Goal: Information Seeking & Learning: Learn about a topic

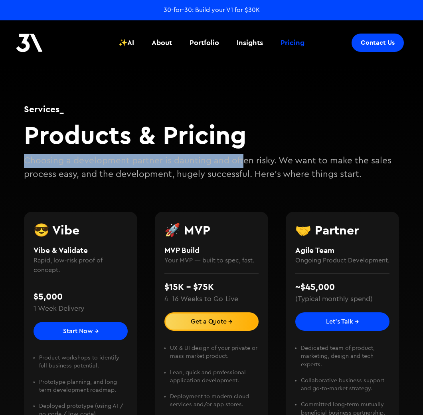
drag, startPoint x: 240, startPoint y: 140, endPoint x: 242, endPoint y: 161, distance: 21.3
click at [242, 161] on div "Services_ Products & Pricing Choosing a development partner is daunting and oft…" at bounding box center [211, 138] width 375 height 87
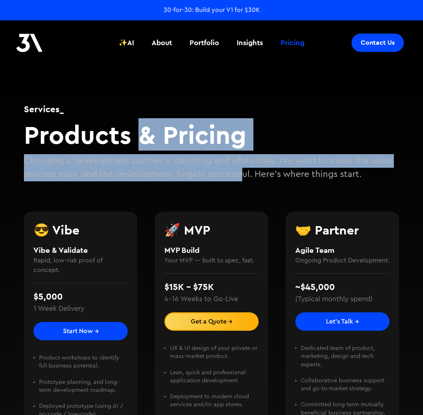
drag, startPoint x: 240, startPoint y: 175, endPoint x: 130, endPoint y: 141, distance: 114.9
click at [130, 141] on div "Services_ Products & Pricing Choosing a development partner is daunting and oft…" at bounding box center [211, 138] width 375 height 87
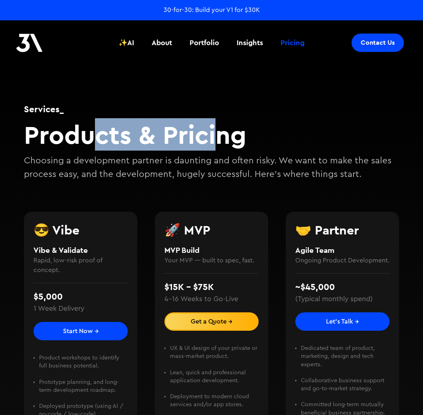
drag, startPoint x: 129, startPoint y: 138, endPoint x: 216, endPoint y: 147, distance: 86.7
click at [216, 147] on h2 "Products & Pricing" at bounding box center [211, 134] width 375 height 31
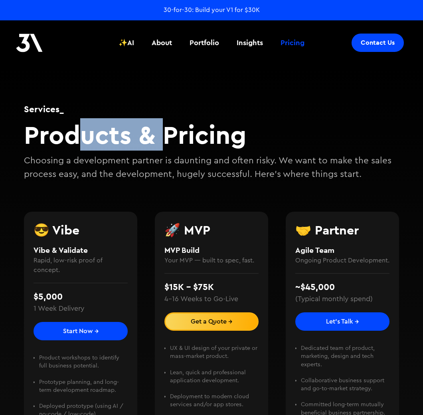
drag, startPoint x: 146, startPoint y: 144, endPoint x: 70, endPoint y: 144, distance: 75.4
click at [77, 145] on h2 "Products & Pricing" at bounding box center [211, 134] width 375 height 31
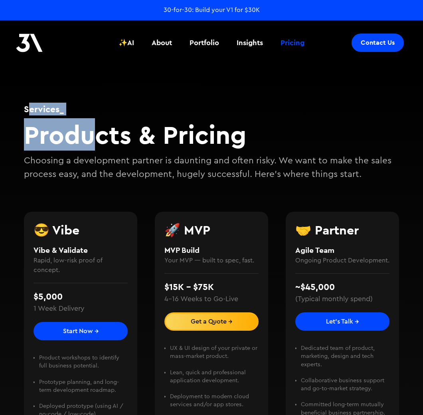
drag, startPoint x: 28, startPoint y: 112, endPoint x: 102, endPoint y: 143, distance: 80.1
click at [102, 143] on div "Services_ Products & Pricing Choosing a development partner is daunting and oft…" at bounding box center [211, 138] width 375 height 87
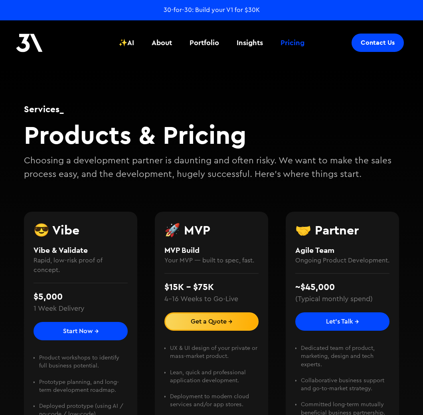
click at [103, 143] on h2 "Products & Pricing" at bounding box center [211, 134] width 375 height 31
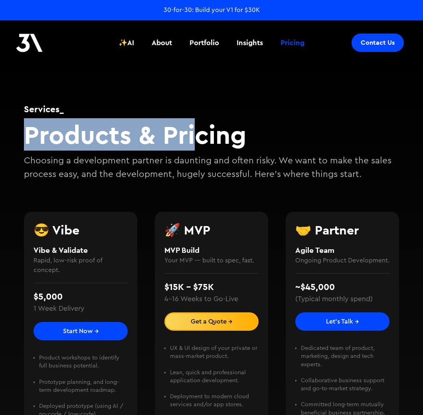
drag, startPoint x: 141, startPoint y: 120, endPoint x: 197, endPoint y: 148, distance: 62.8
click at [197, 148] on div "Services_ Products & Pricing Choosing a development partner is daunting and oft…" at bounding box center [211, 138] width 375 height 87
click at [27, 49] on img at bounding box center [29, 43] width 27 height 19
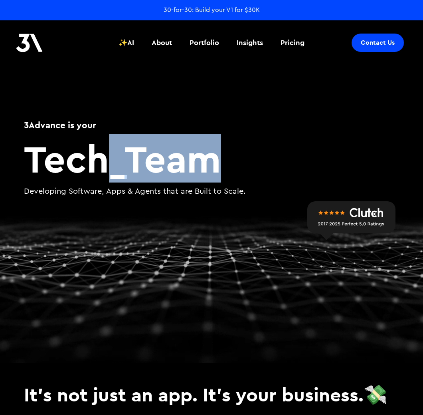
click at [189, 179] on div "3Advance is your Tech _ Team Developing Software, Apps & Agents that are Built …" at bounding box center [211, 175] width 375 height 129
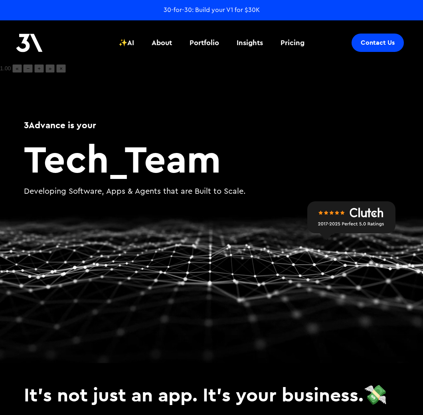
click at [189, 179] on div "3Advance is your Tech _ Team Developing Software, Apps & Agents that are Built …" at bounding box center [211, 175] width 375 height 129
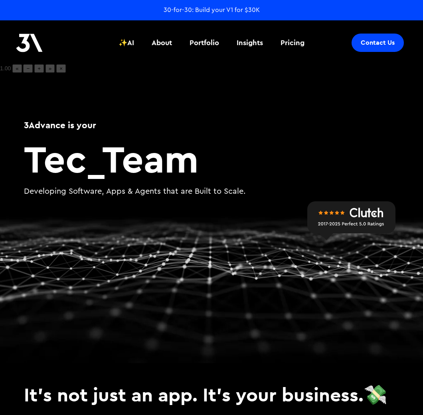
click at [164, 169] on h2 "Tec _ Team" at bounding box center [211, 158] width 375 height 38
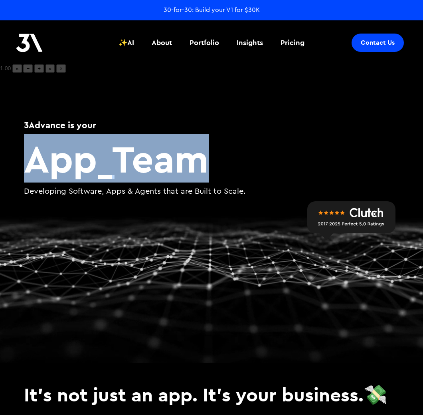
drag, startPoint x: 164, startPoint y: 169, endPoint x: 81, endPoint y: 163, distance: 83.7
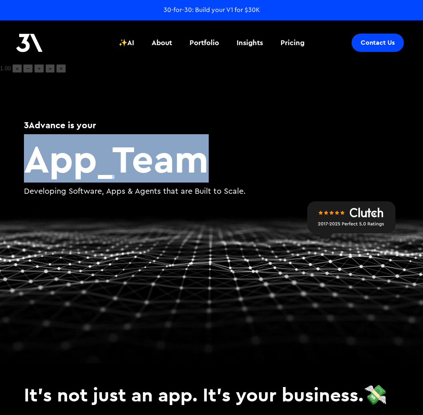
click at [81, 163] on h2 "App _ Team" at bounding box center [211, 158] width 375 height 38
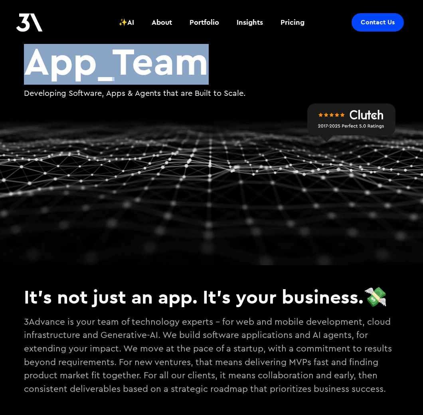
scroll to position [130, 0]
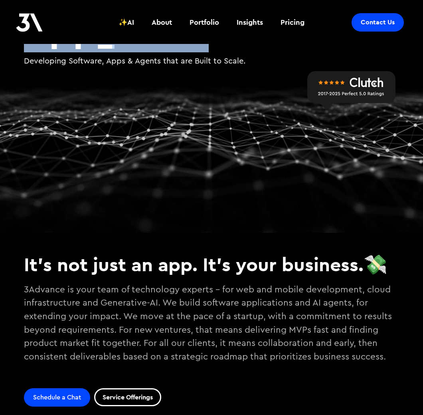
click at [81, 162] on video at bounding box center [211, 83] width 423 height 299
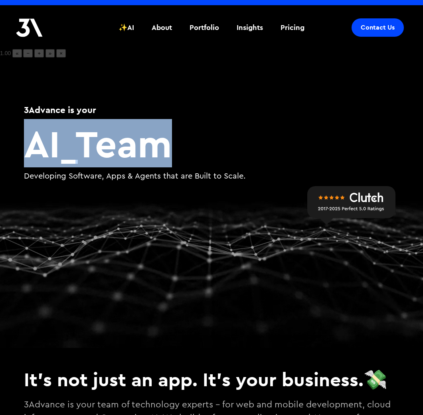
scroll to position [0, 0]
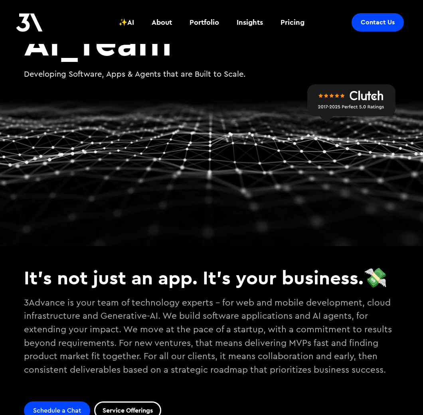
click at [216, 281] on h3 "It's not just an app. It's your business.💸" at bounding box center [211, 277] width 375 height 23
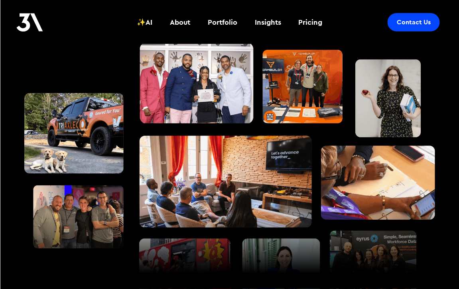
scroll to position [912, 0]
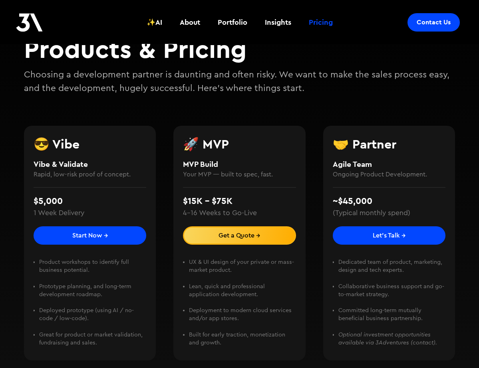
scroll to position [92, 0]
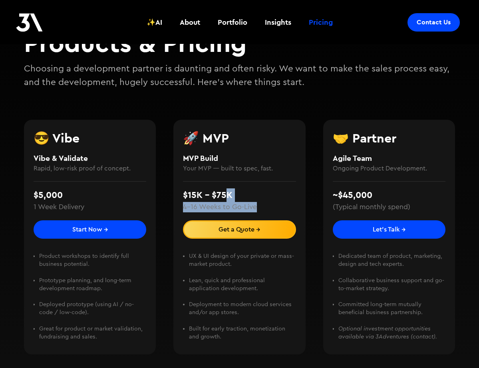
drag, startPoint x: 243, startPoint y: 202, endPoint x: 254, endPoint y: 208, distance: 12.5
click at [254, 208] on div "$15K - $75K 4–16 Weeks to Go-Live" at bounding box center [239, 200] width 113 height 39
click at [254, 208] on div "4–16 Weeks to Go-Live" at bounding box center [220, 207] width 74 height 10
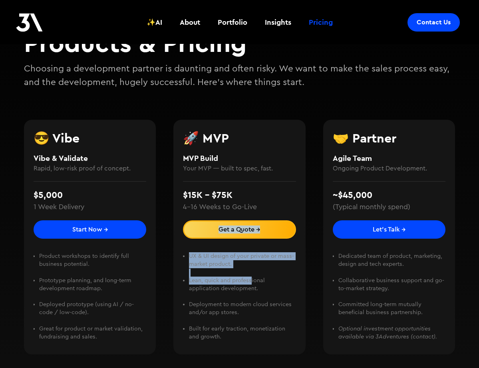
drag, startPoint x: 251, startPoint y: 283, endPoint x: 188, endPoint y: 222, distance: 88.4
click at [189, 252] on ul "UX & UI design of your private or mass-market product. ‍ Lean, quick and profes…" at bounding box center [239, 296] width 113 height 89
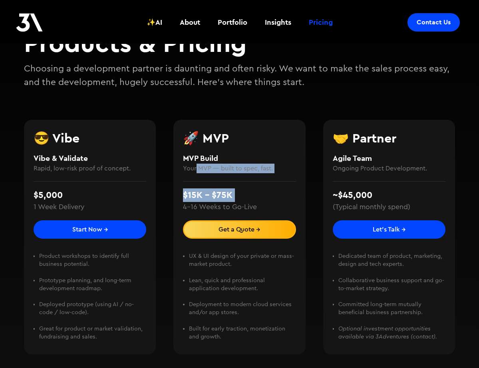
drag, startPoint x: 196, startPoint y: 166, endPoint x: 242, endPoint y: 192, distance: 52.9
click at [242, 192] on div "🚀 MVP MVP Build Your MVP — built to spec, fast. $15K - $75K 4–16 Weeks to Go-Li…" at bounding box center [239, 237] width 132 height 235
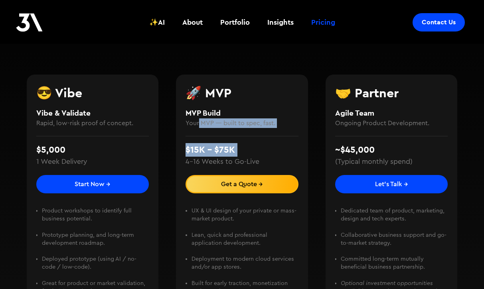
scroll to position [0, 0]
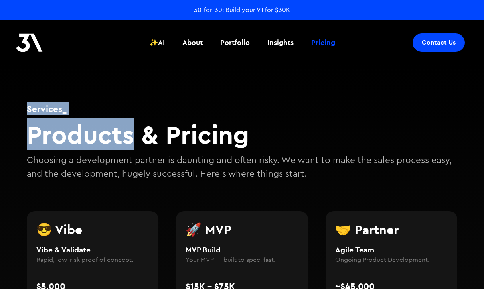
drag, startPoint x: 87, startPoint y: 118, endPoint x: 299, endPoint y: 148, distance: 214.5
click at [170, 139] on div "Services_ Products & Pricing Choosing a development partner is daunting and oft…" at bounding box center [242, 274] width 479 height 420
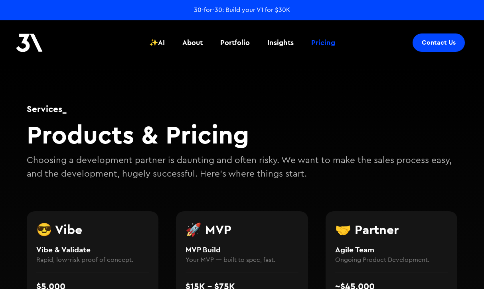
click at [315, 149] on h2 "Products & Pricing" at bounding box center [242, 134] width 431 height 31
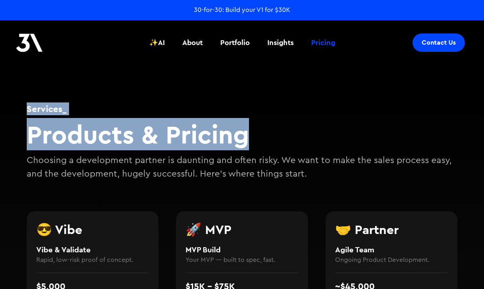
drag, startPoint x: 248, startPoint y: 143, endPoint x: 21, endPoint y: 130, distance: 226.8
click at [21, 130] on div "Services_ Products & Pricing Choosing a development partner is daunting and oft…" at bounding box center [242, 274] width 479 height 420
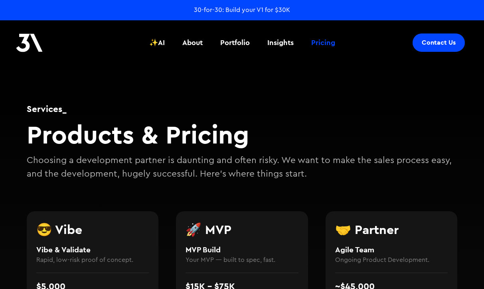
click at [202, 131] on h2 "Products & Pricing" at bounding box center [242, 134] width 431 height 31
click at [201, 133] on h2 "Products & Pricing" at bounding box center [242, 134] width 431 height 31
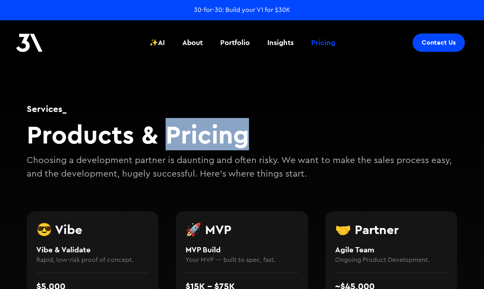
click at [201, 133] on h2 "Products & Pricing" at bounding box center [242, 134] width 431 height 31
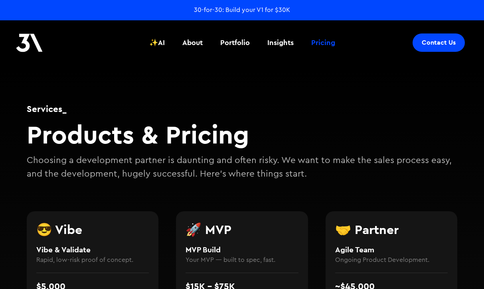
click at [201, 133] on h2 "Products & Pricing" at bounding box center [242, 134] width 431 height 31
click at [65, 128] on h2 "Products & Pricing" at bounding box center [242, 134] width 431 height 31
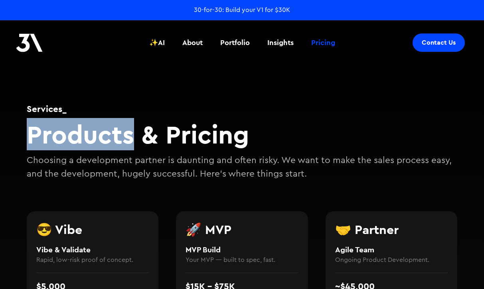
click at [65, 128] on h2 "Products & Pricing" at bounding box center [242, 134] width 431 height 31
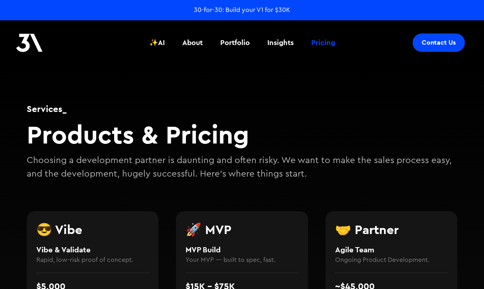
click at [65, 128] on h2 "Products & Pricing" at bounding box center [242, 134] width 431 height 31
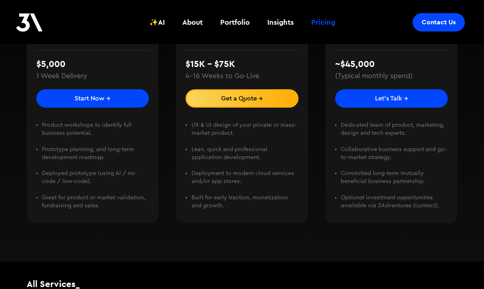
scroll to position [244, 0]
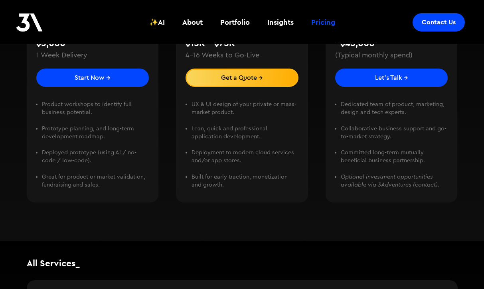
drag, startPoint x: 261, startPoint y: 125, endPoint x: 188, endPoint y: 117, distance: 73.9
click at [188, 117] on ul "UX & UI design of your private or mass-market product. ‍ Lean, quick and profes…" at bounding box center [242, 145] width 113 height 89
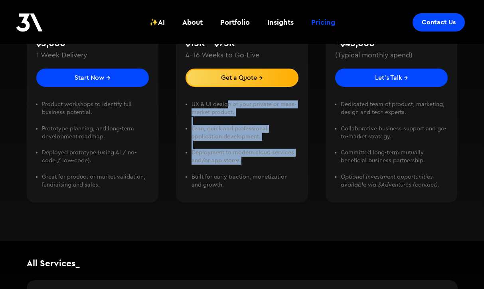
drag, startPoint x: 229, startPoint y: 107, endPoint x: 290, endPoint y: 167, distance: 85.8
click at [287, 165] on ul "UX & UI design of your private or mass-market product. ‍ Lean, quick and profes…" at bounding box center [242, 145] width 113 height 89
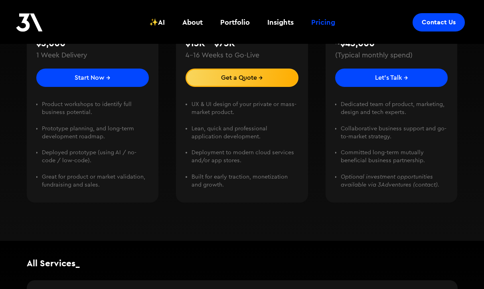
click at [297, 172] on li "Deployment to modern cloud services and/or app stores. ‍" at bounding box center [245, 161] width 107 height 24
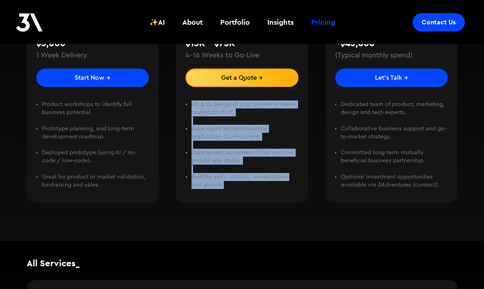
drag, startPoint x: 258, startPoint y: 190, endPoint x: 184, endPoint y: 94, distance: 121.3
click at [186, 101] on ul "UX & UI design of your private or mass-market product. ‍ Lean, quick and profes…" at bounding box center [242, 145] width 113 height 89
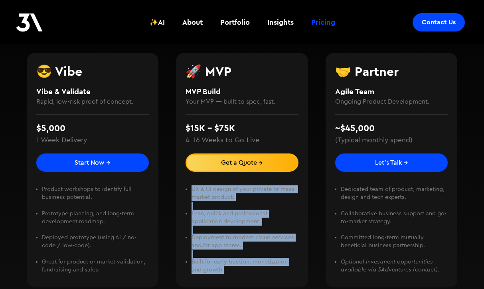
scroll to position [144, 0]
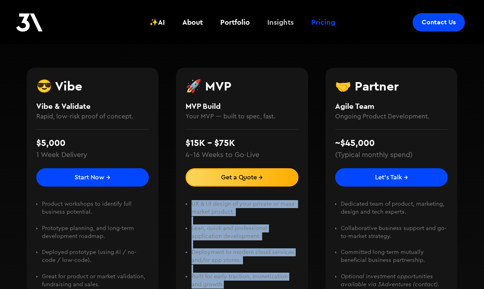
click at [288, 25] on div "Insights" at bounding box center [280, 22] width 26 height 10
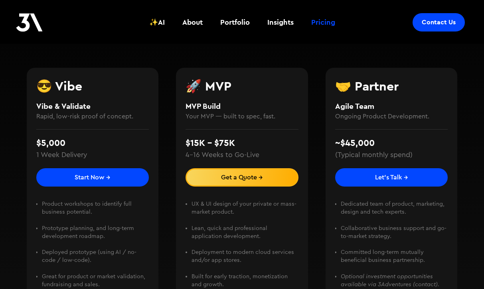
scroll to position [158, 0]
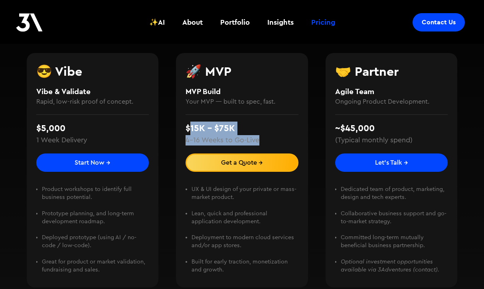
drag, startPoint x: 215, startPoint y: 128, endPoint x: 259, endPoint y: 141, distance: 46.5
click at [259, 141] on div "$15K - $75K 4–16 Weeks to Go-Live" at bounding box center [242, 134] width 113 height 39
click at [260, 140] on div "$15K - $75K 4–16 Weeks to Go-Live" at bounding box center [242, 134] width 113 height 39
drag, startPoint x: 258, startPoint y: 142, endPoint x: 211, endPoint y: 135, distance: 48.0
click at [211, 135] on div "$15K - $75K 4–16 Weeks to Go-Live" at bounding box center [242, 134] width 113 height 39
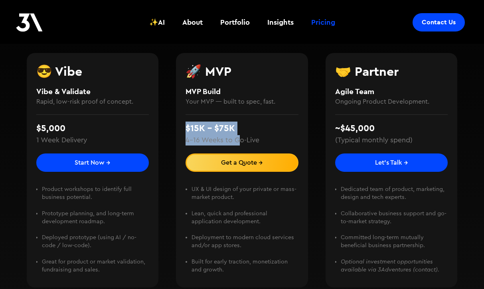
drag, startPoint x: 182, startPoint y: 125, endPoint x: 237, endPoint y: 136, distance: 55.9
click at [237, 136] on div "🚀 MVP MVP Build Your MVP — built to spec, fast. $15K - $75K 4–16 Weeks to Go-Li…" at bounding box center [242, 170] width 132 height 235
click at [236, 136] on div "4–16 Weeks to Go-Live" at bounding box center [223, 140] width 74 height 10
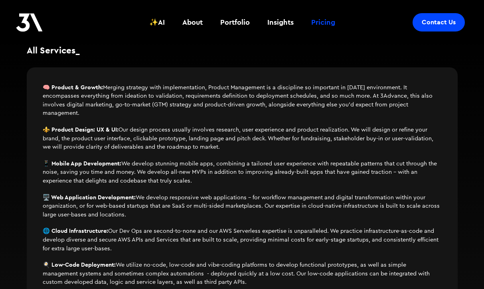
scroll to position [507, 0]
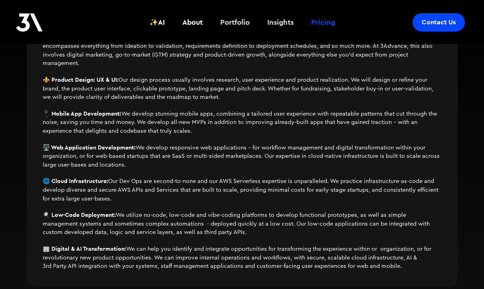
click at [234, 24] on div "Portfolio" at bounding box center [235, 22] width 30 height 10
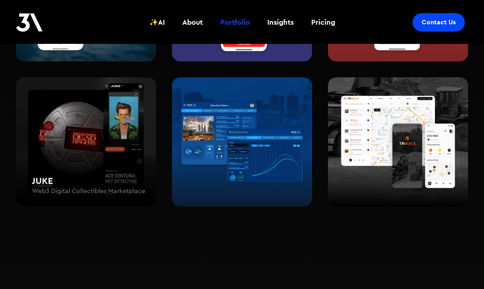
scroll to position [423, 0]
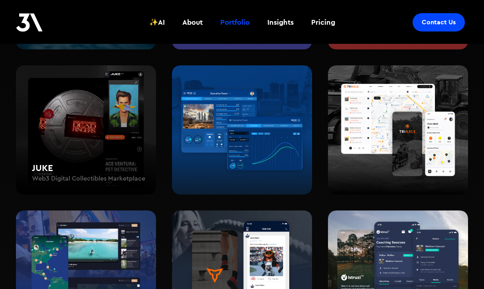
click at [118, 137] on div "JUKE Web3 Digital Collectibles Marketplace" at bounding box center [86, 130] width 140 height 130
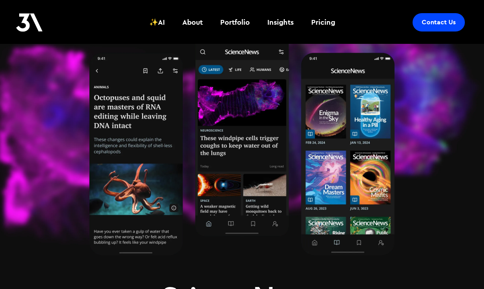
scroll to position [182, 0]
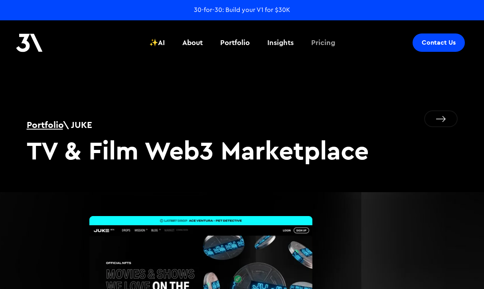
click at [324, 41] on div "Pricing" at bounding box center [323, 43] width 24 height 10
